Goal: Task Accomplishment & Management: Use online tool/utility

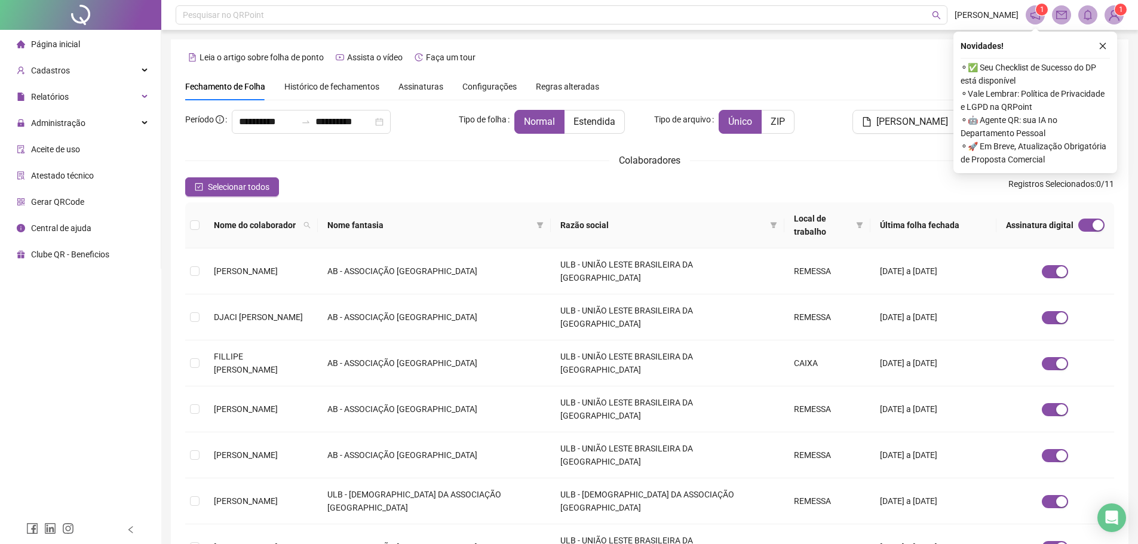
click at [411, 93] on div "Assinaturas" at bounding box center [421, 86] width 45 height 27
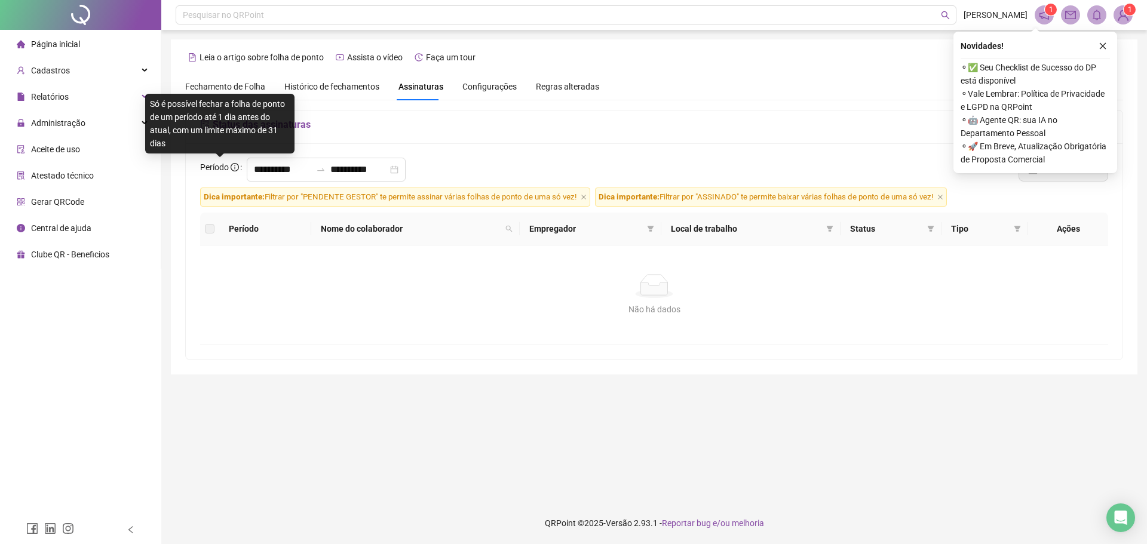
click at [216, 172] on span "Período" at bounding box center [214, 168] width 29 height 10
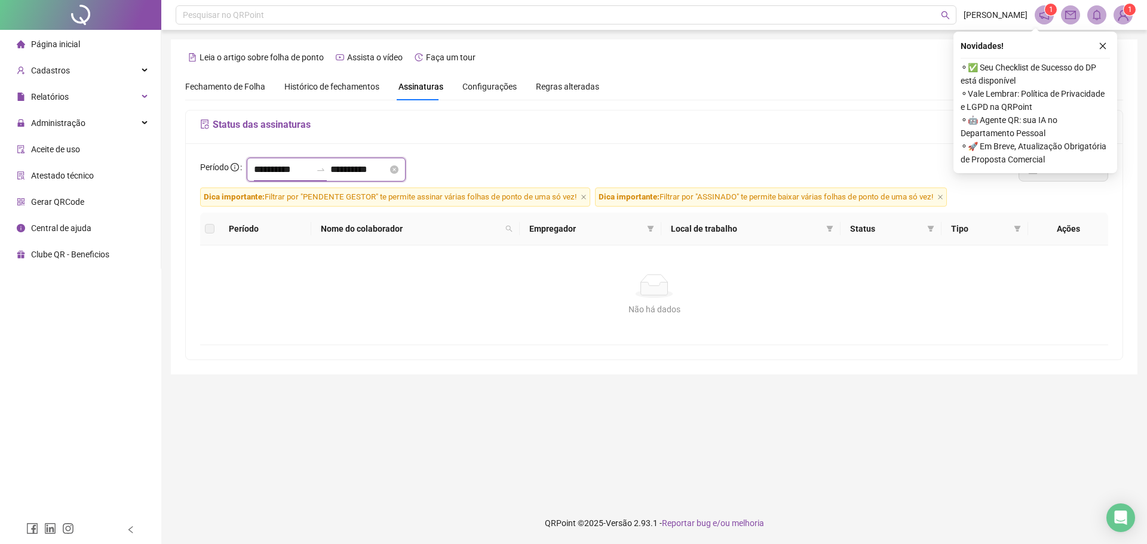
click at [263, 164] on input "**********" at bounding box center [282, 170] width 57 height 14
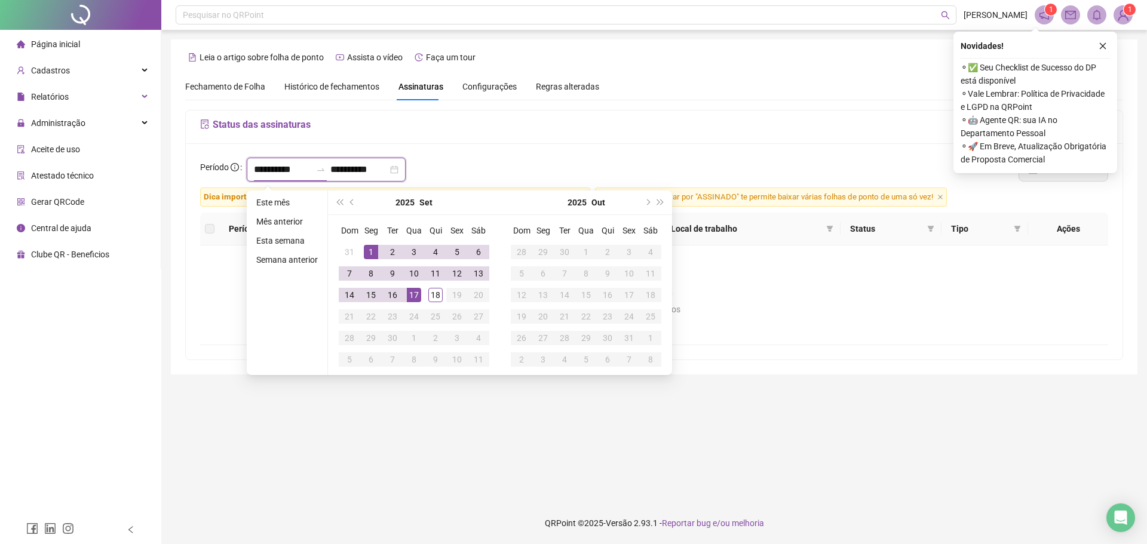
type input "**********"
click at [353, 206] on button "prev-year" at bounding box center [352, 203] width 13 height 24
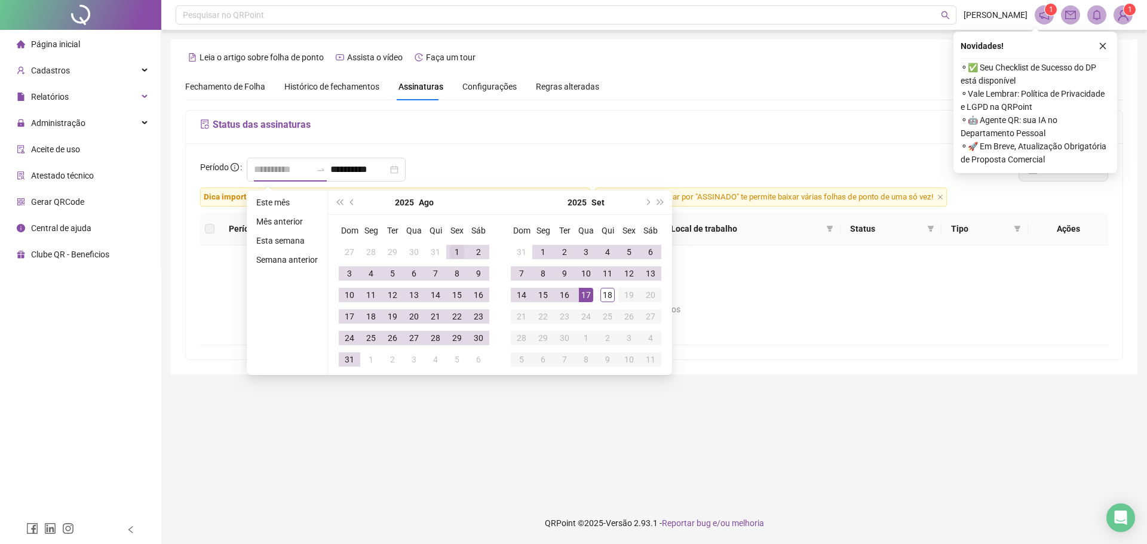
type input "**********"
click at [457, 251] on div "1" at bounding box center [457, 252] width 14 height 14
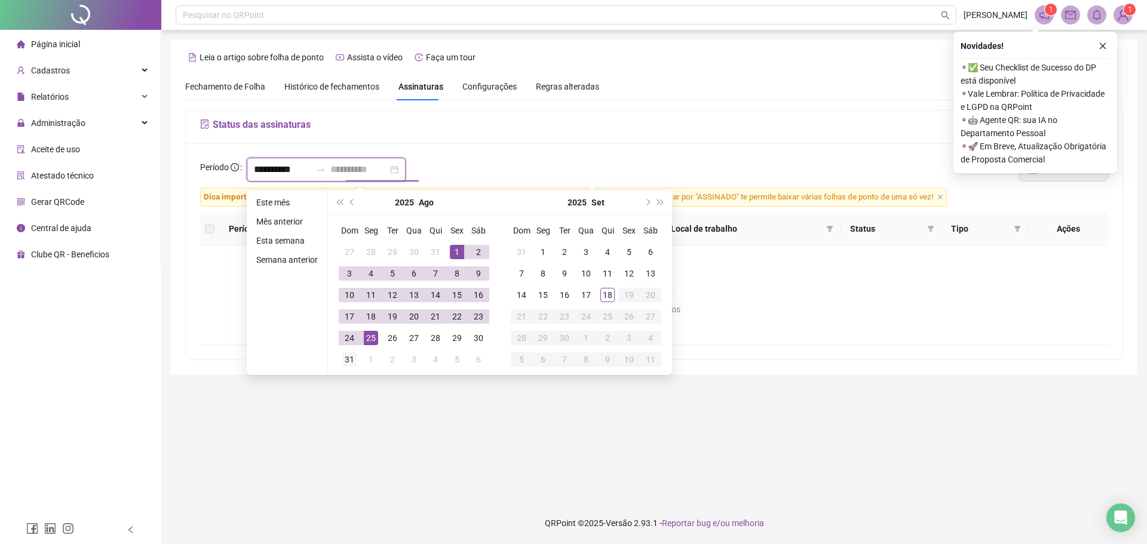
type input "**********"
click at [351, 363] on div "31" at bounding box center [349, 360] width 14 height 14
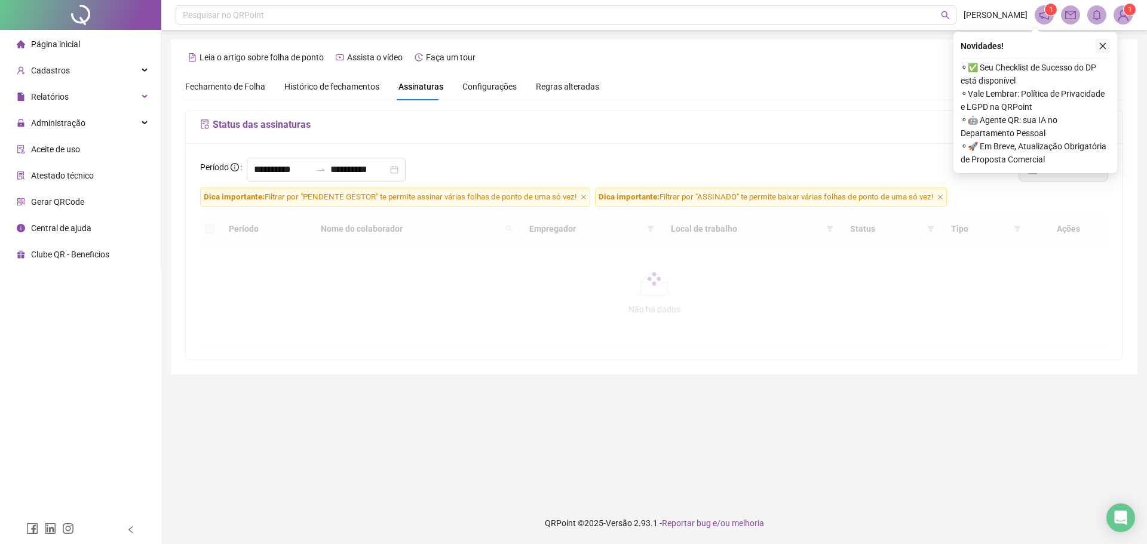
click at [1104, 50] on button "button" at bounding box center [1103, 46] width 14 height 14
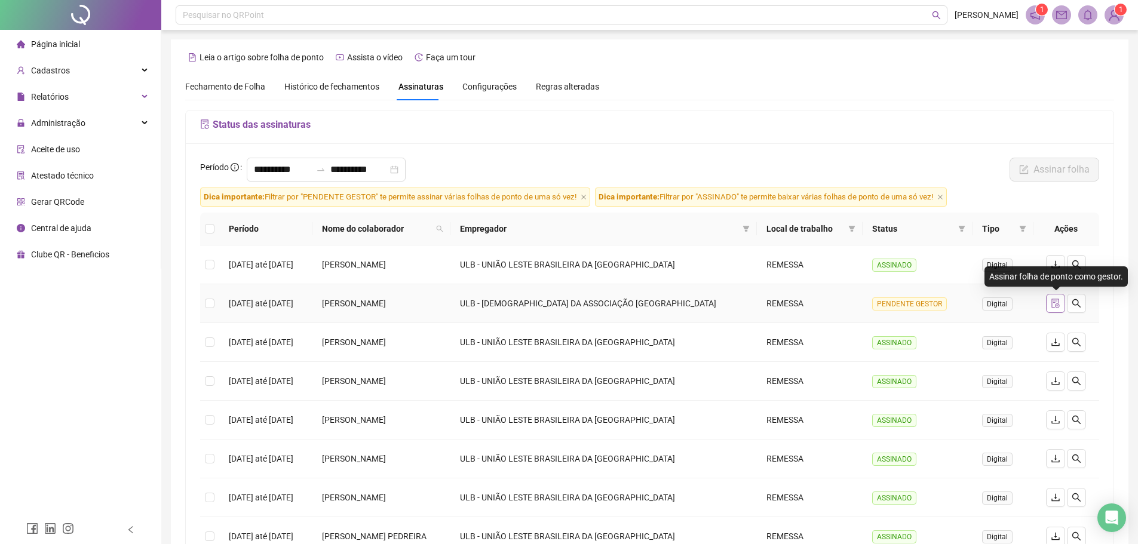
click at [1061, 304] on icon "file-done" at bounding box center [1056, 304] width 10 height 10
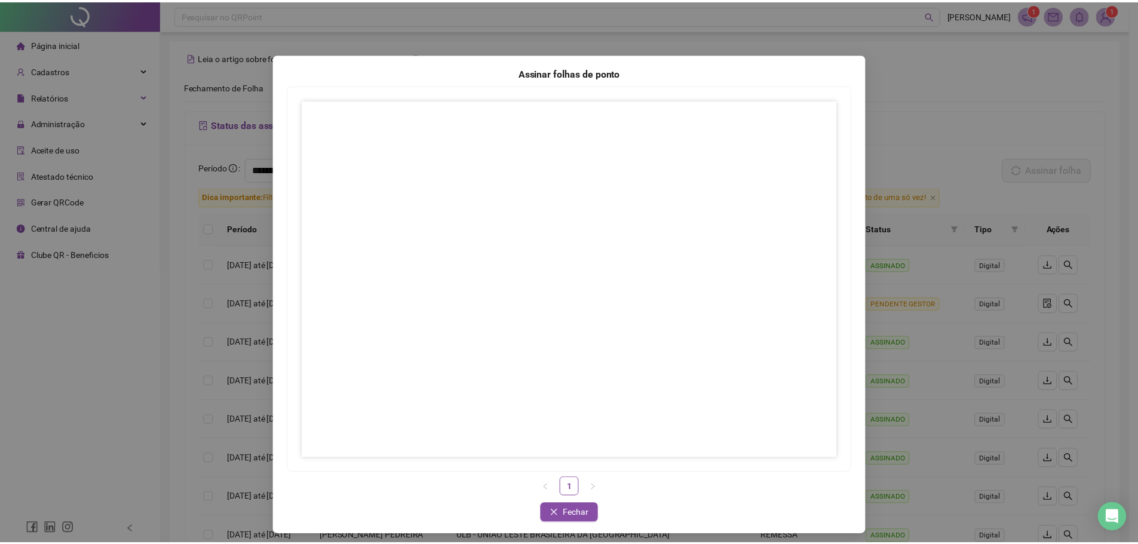
scroll to position [11, 0]
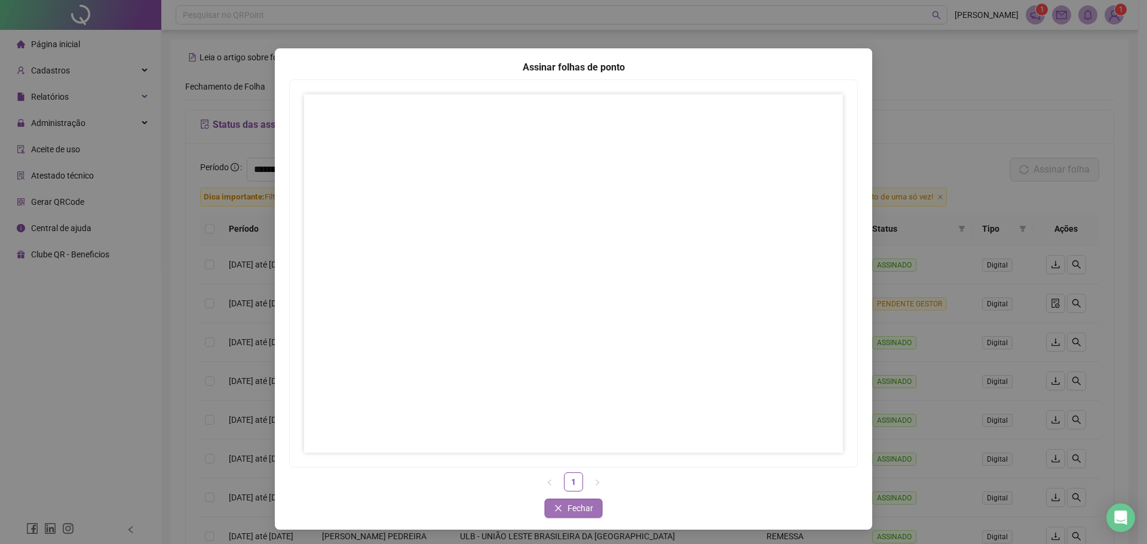
click at [558, 510] on icon "close" at bounding box center [559, 508] width 8 height 8
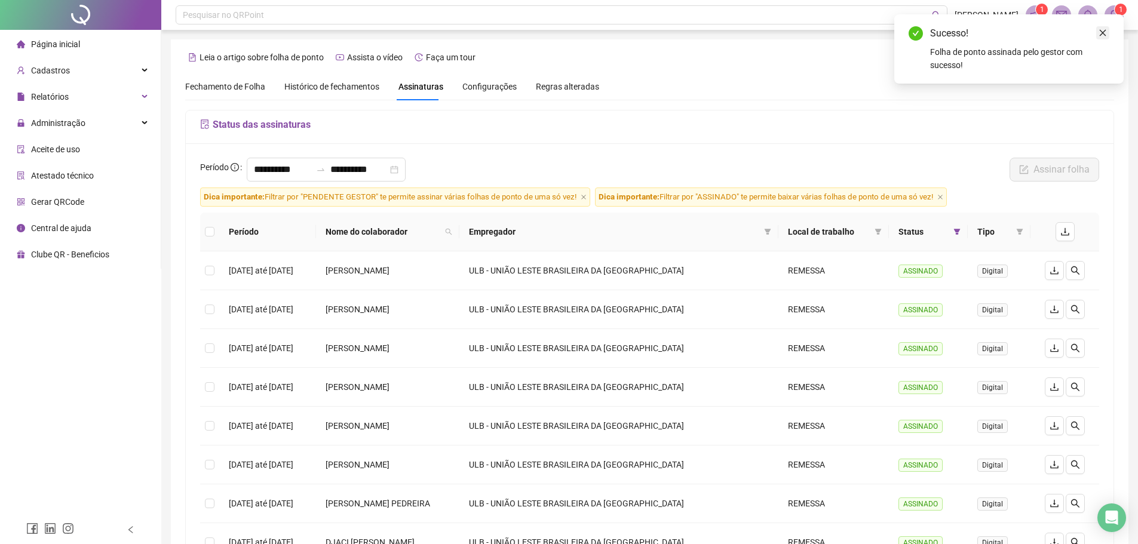
click at [1103, 33] on icon "close" at bounding box center [1103, 33] width 7 height 7
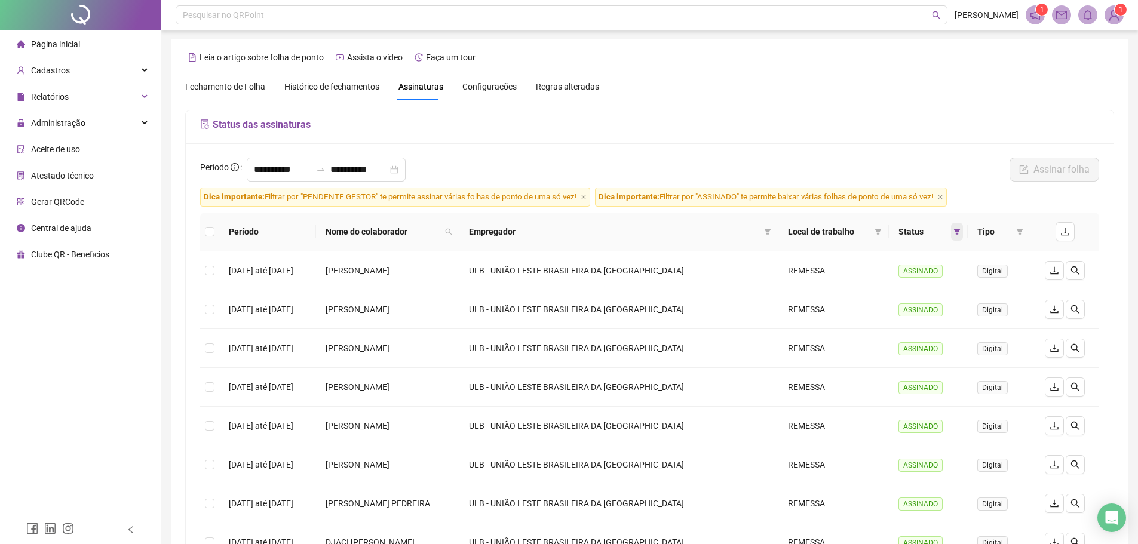
click at [959, 233] on icon "filter" at bounding box center [957, 231] width 7 height 7
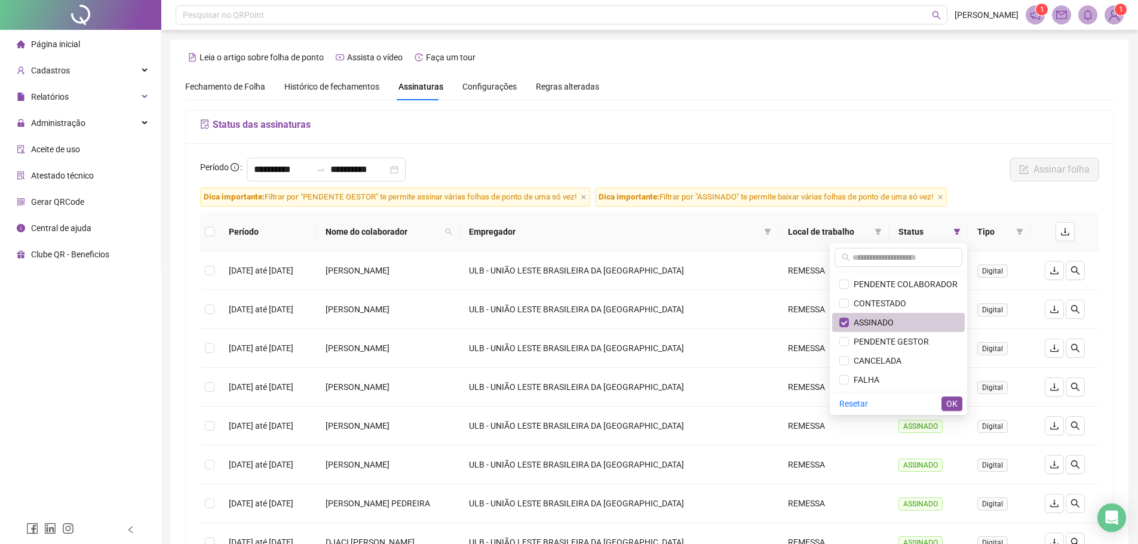
click at [872, 321] on span "ASSINADO" at bounding box center [871, 323] width 45 height 10
click at [889, 338] on span "PENDENTE GESTOR" at bounding box center [889, 342] width 80 height 10
click at [949, 402] on span "OK" at bounding box center [952, 403] width 11 height 13
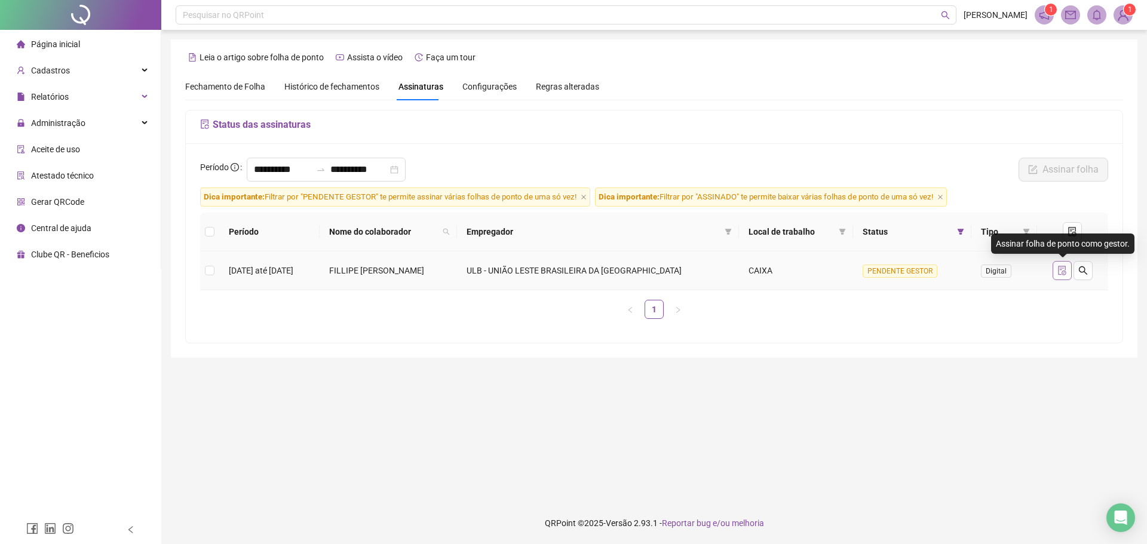
click at [1066, 272] on icon "file-done" at bounding box center [1062, 271] width 8 height 10
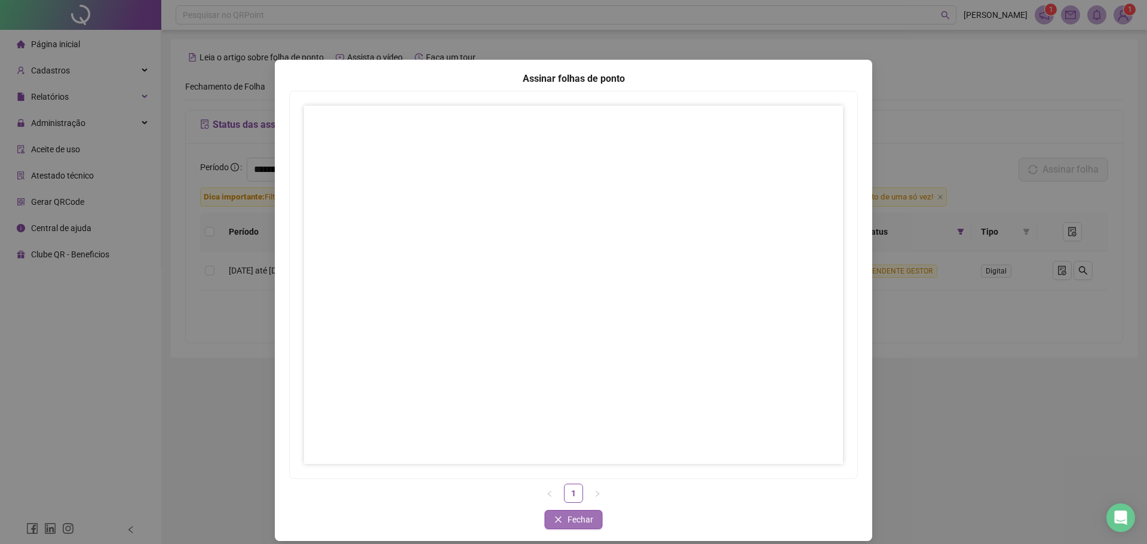
click at [569, 523] on span "Fechar" at bounding box center [581, 519] width 26 height 13
click at [574, 524] on span "Fechar" at bounding box center [581, 519] width 26 height 13
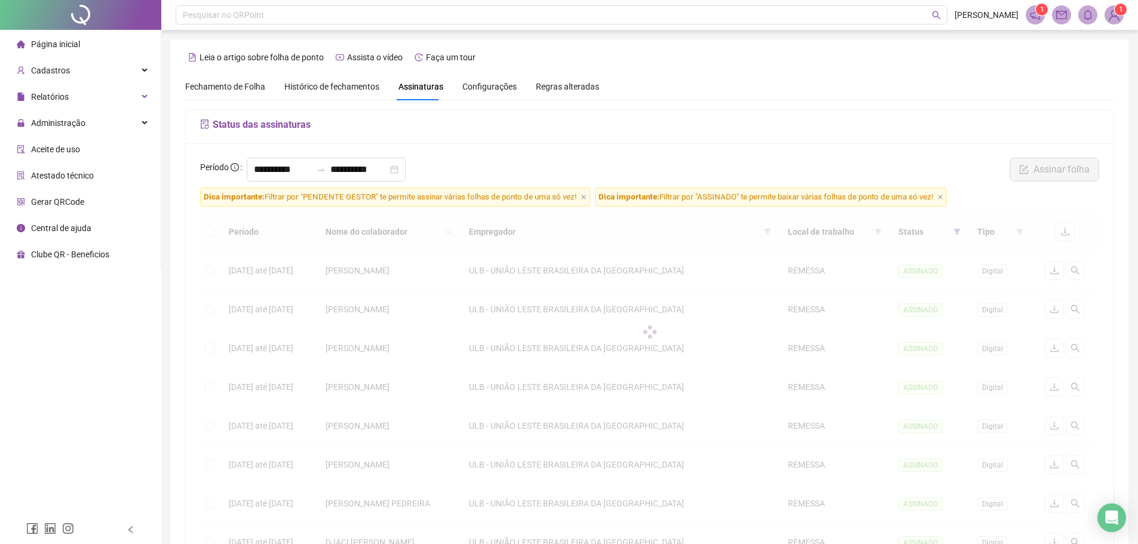
click at [572, 521] on div "Período Nome do colaborador Empregador Local de trabalho Status Tipo [DATE] até…" at bounding box center [649, 421] width 899 height 417
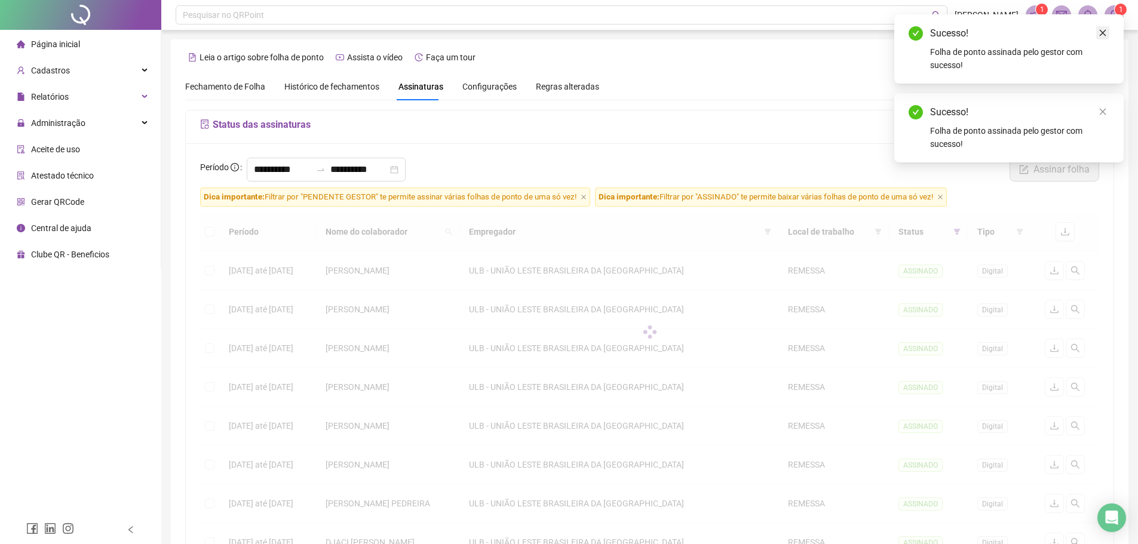
click at [1100, 31] on icon "close" at bounding box center [1103, 33] width 8 height 8
click at [1104, 37] on link "Close" at bounding box center [1103, 32] width 13 height 13
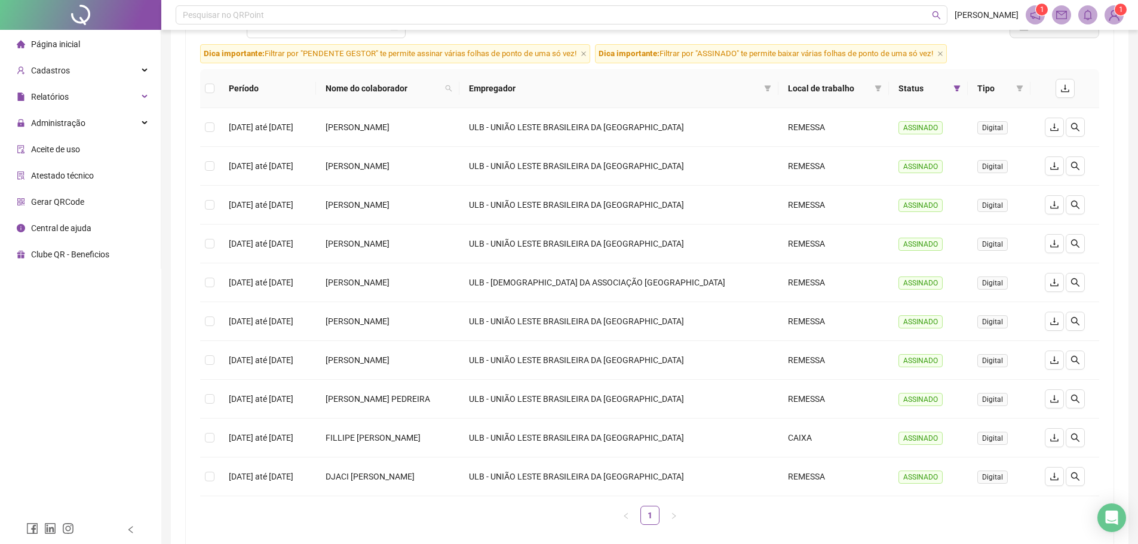
scroll to position [35, 0]
